Goal: Participate in discussion

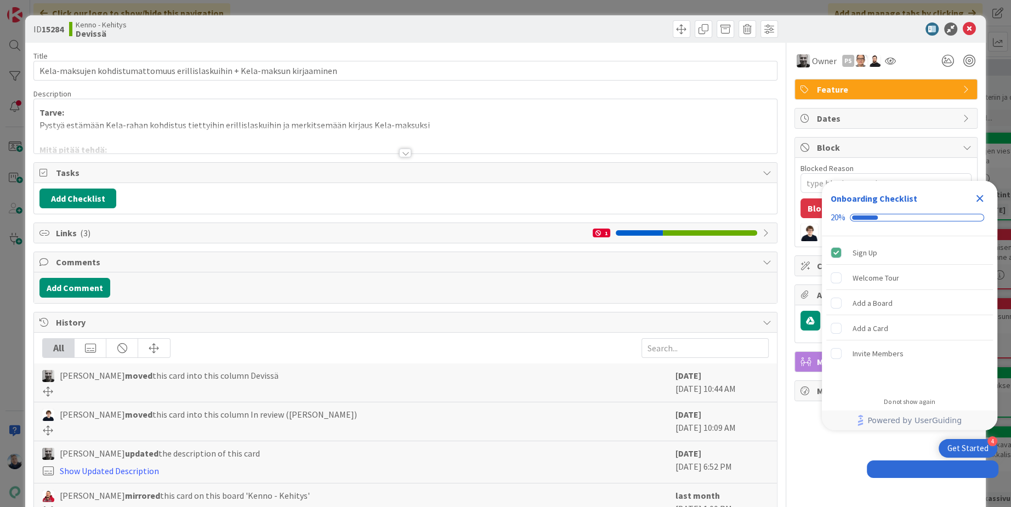
type textarea "x"
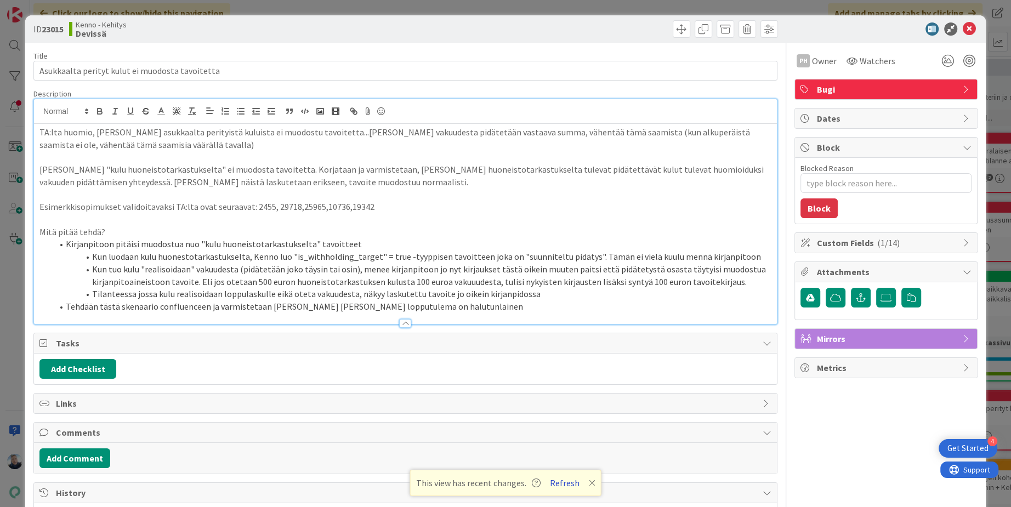
click at [557, 484] on button "Refresh" at bounding box center [564, 483] width 37 height 14
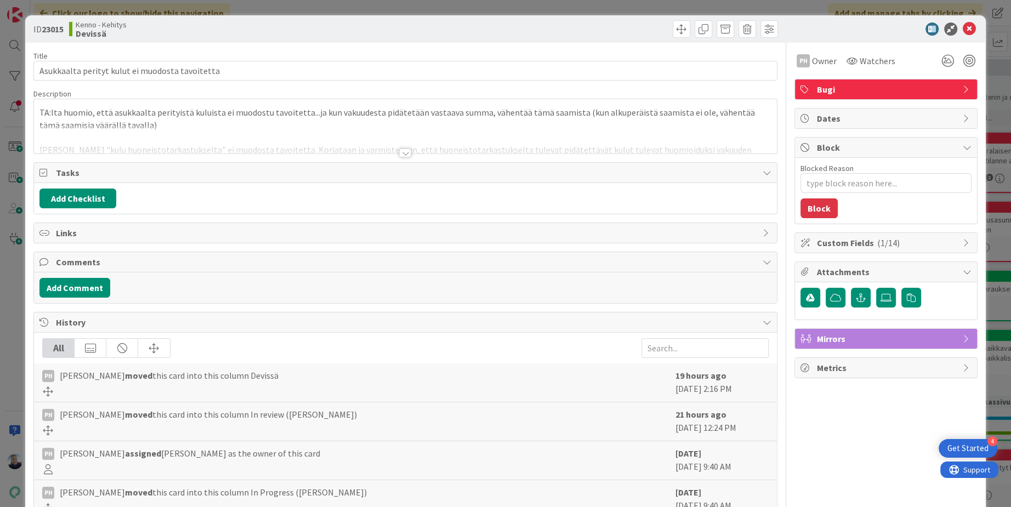
click at [402, 150] on div at bounding box center [405, 153] width 12 height 9
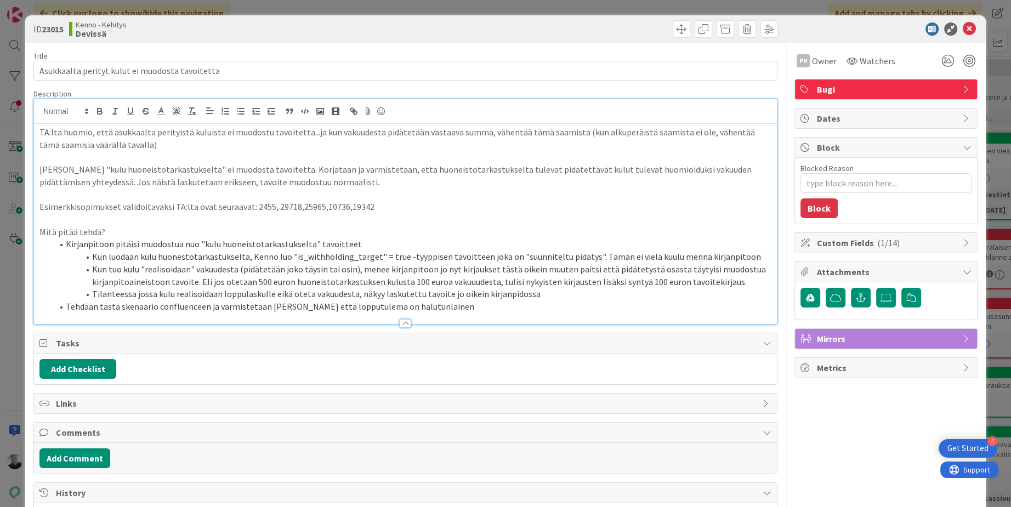
type textarea "x"
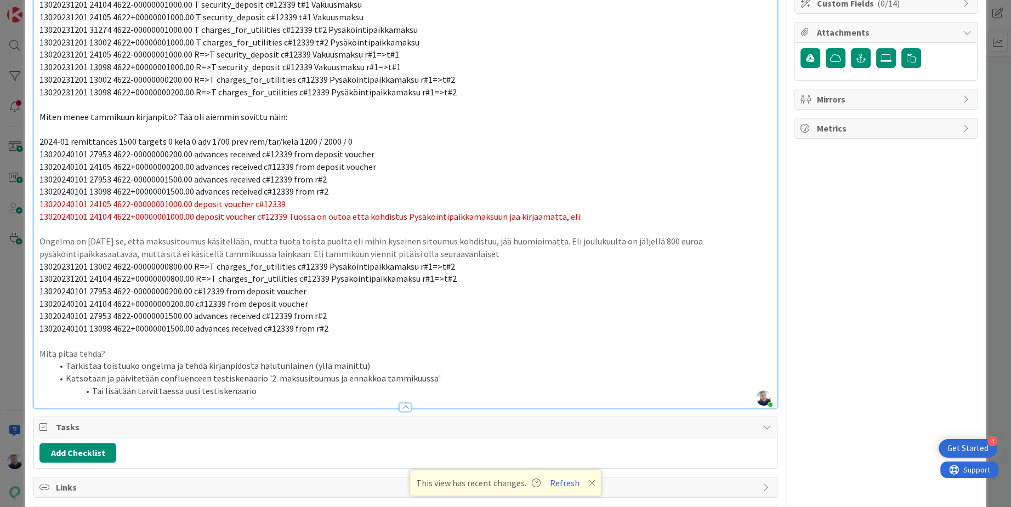
type textarea "x"
